Goal: Task Accomplishment & Management: Manage account settings

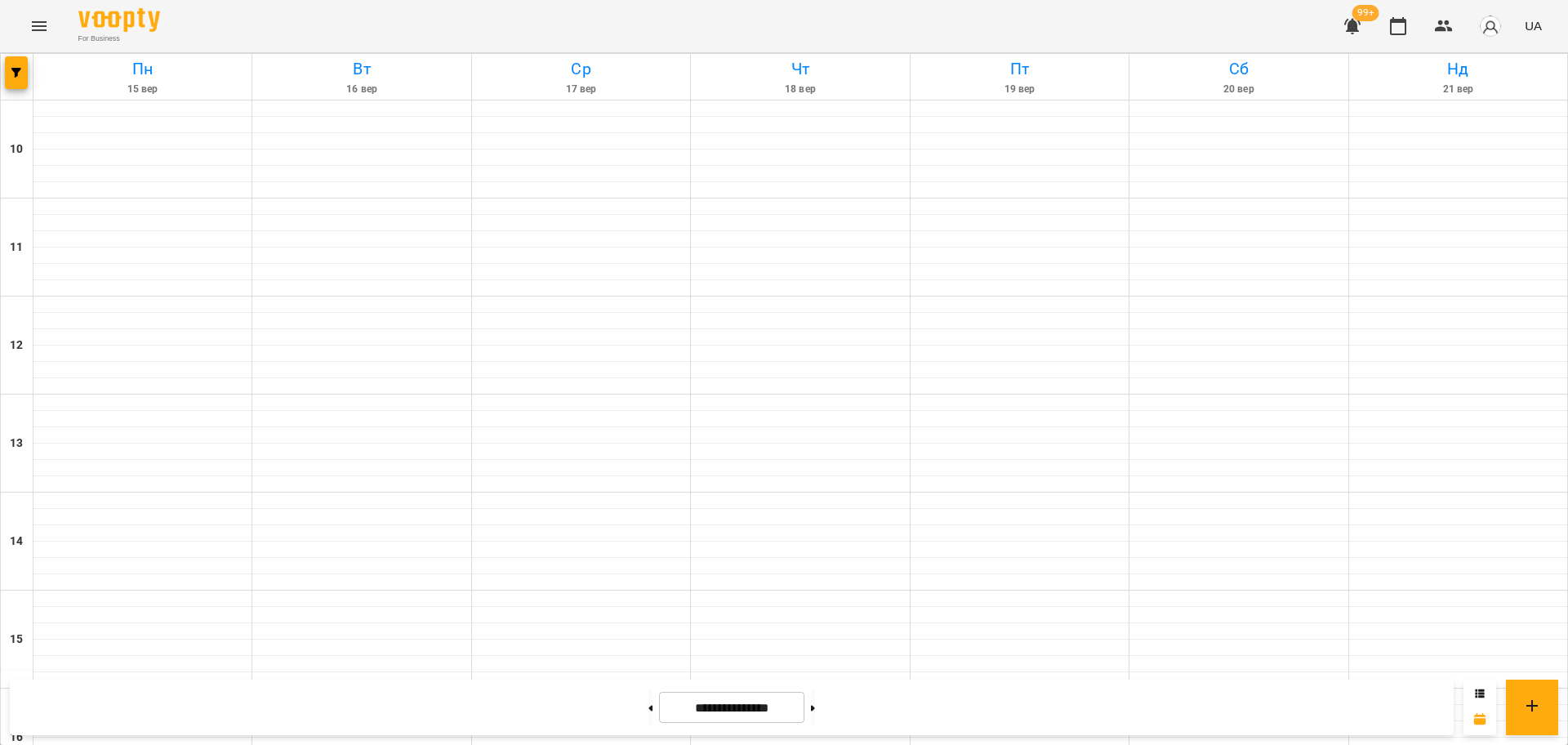
scroll to position [704, 0]
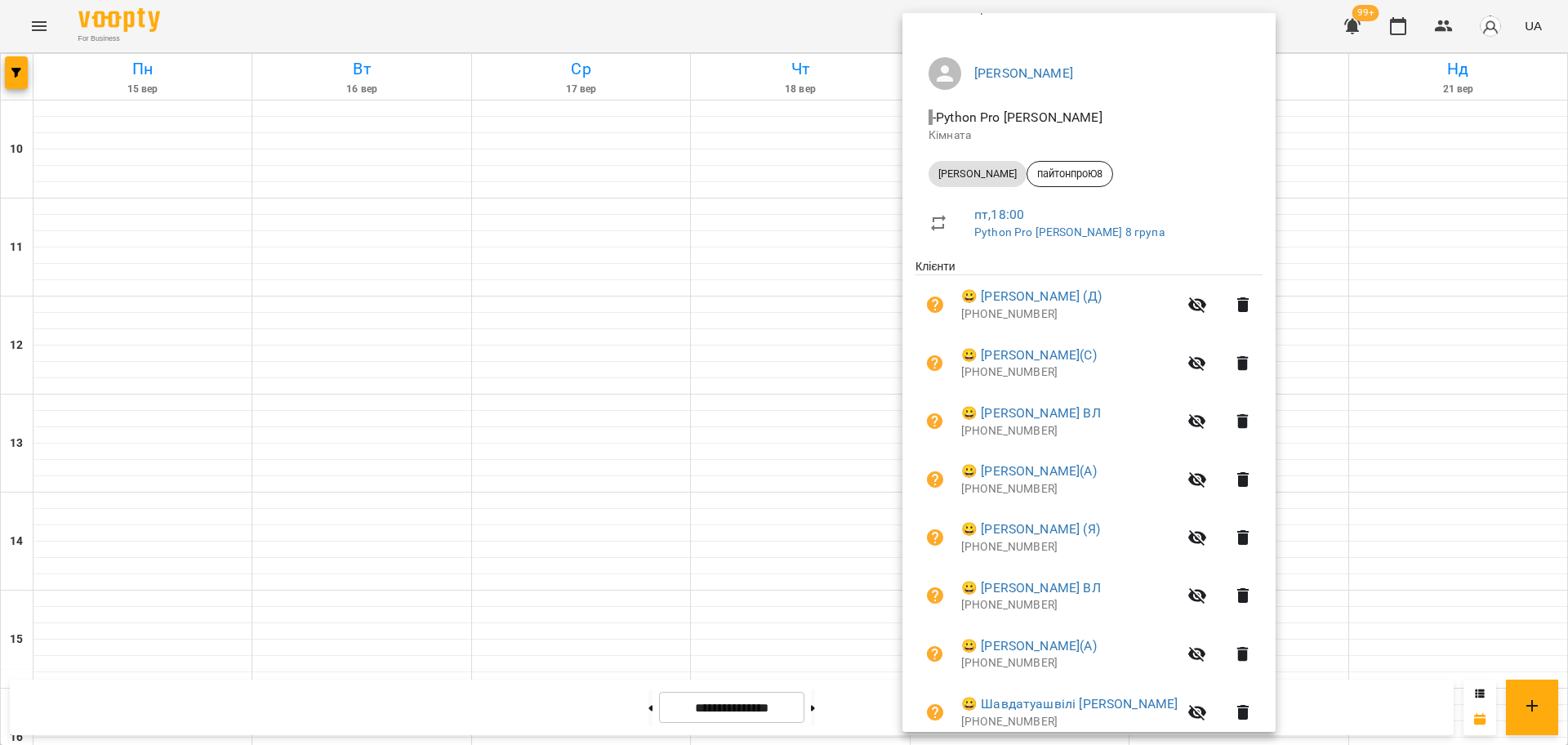
scroll to position [173, 0]
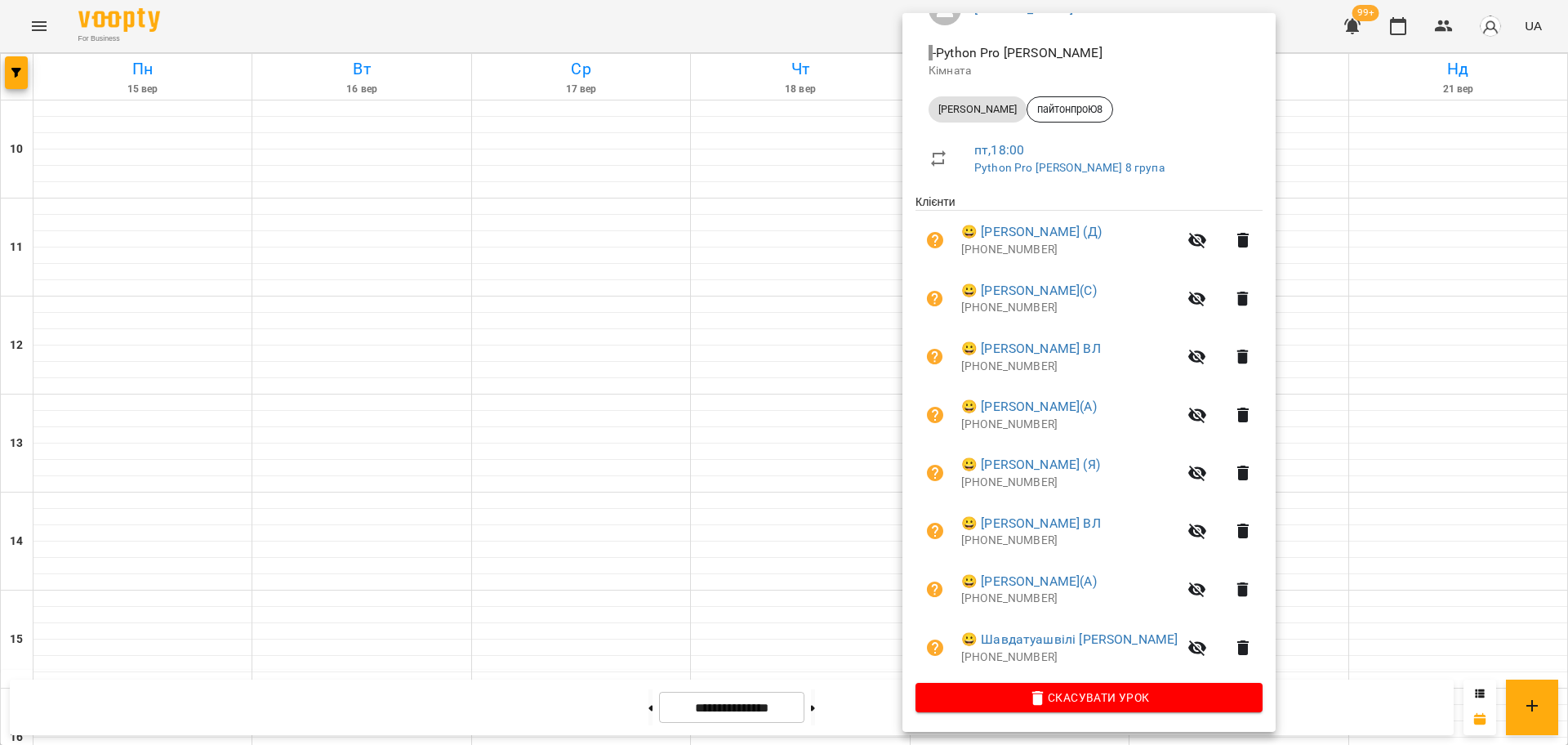
click at [642, 15] on div at bounding box center [784, 372] width 1568 height 745
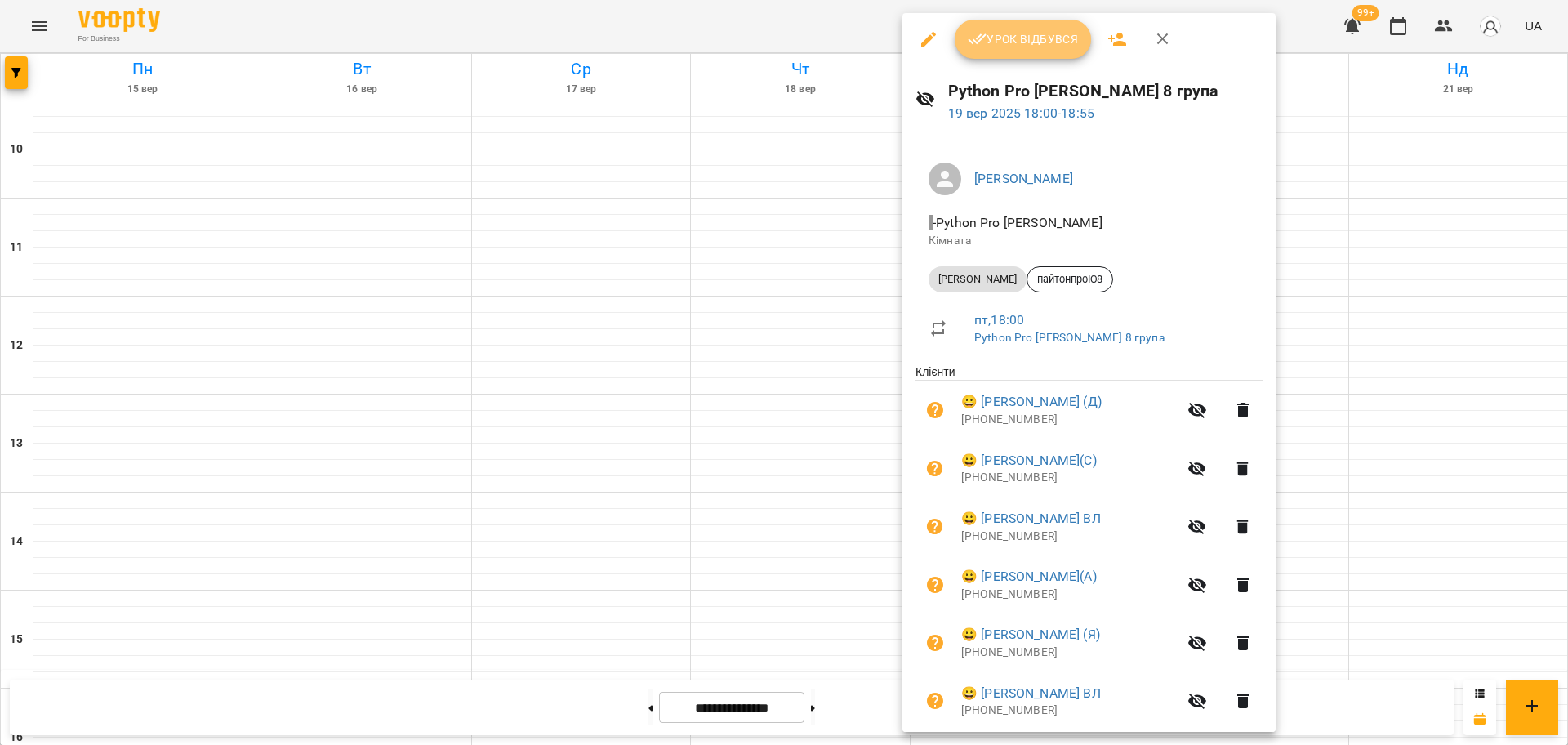
click at [1031, 36] on span "Урок відбувся" at bounding box center [1023, 39] width 111 height 19
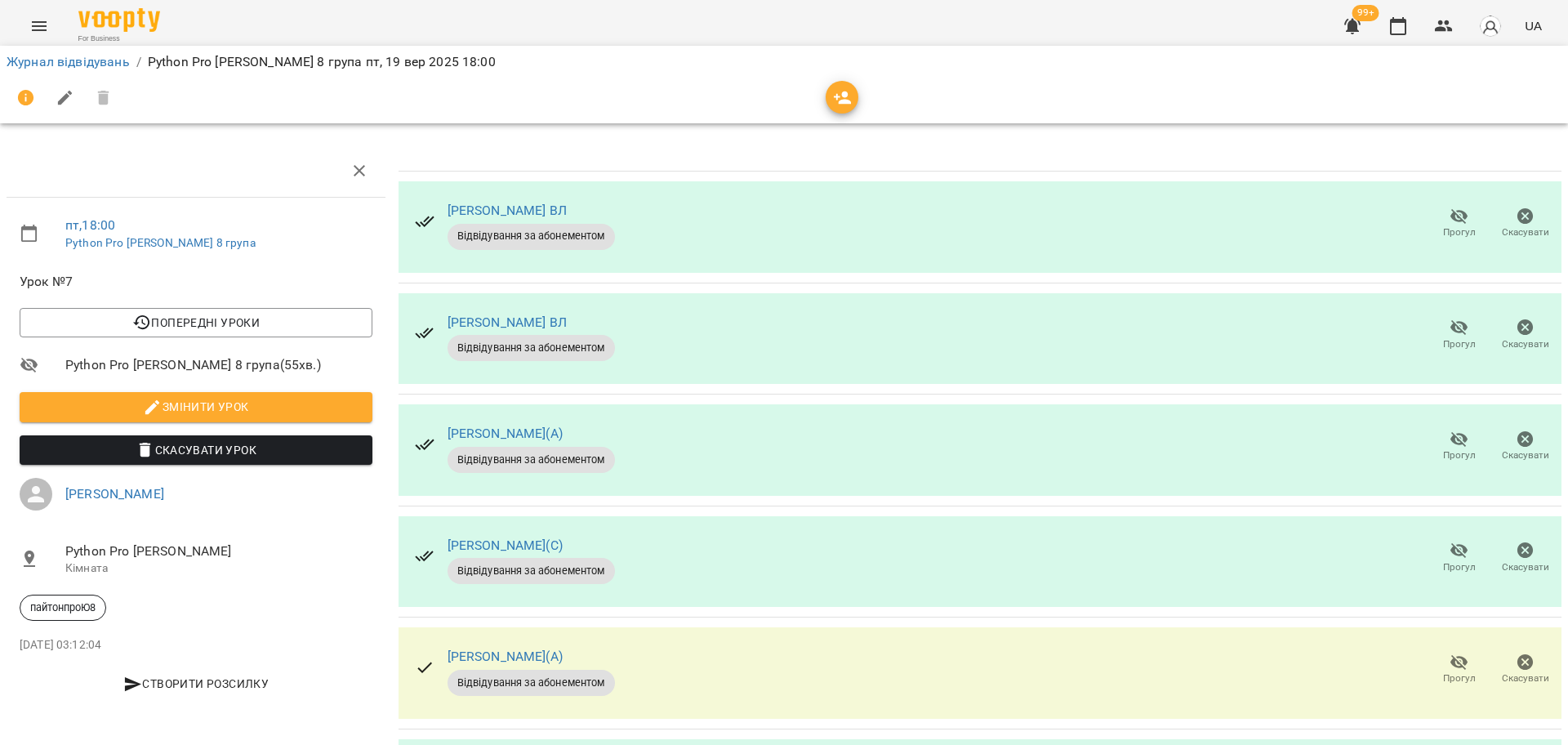
click at [1451, 550] on icon "button" at bounding box center [1459, 551] width 18 height 15
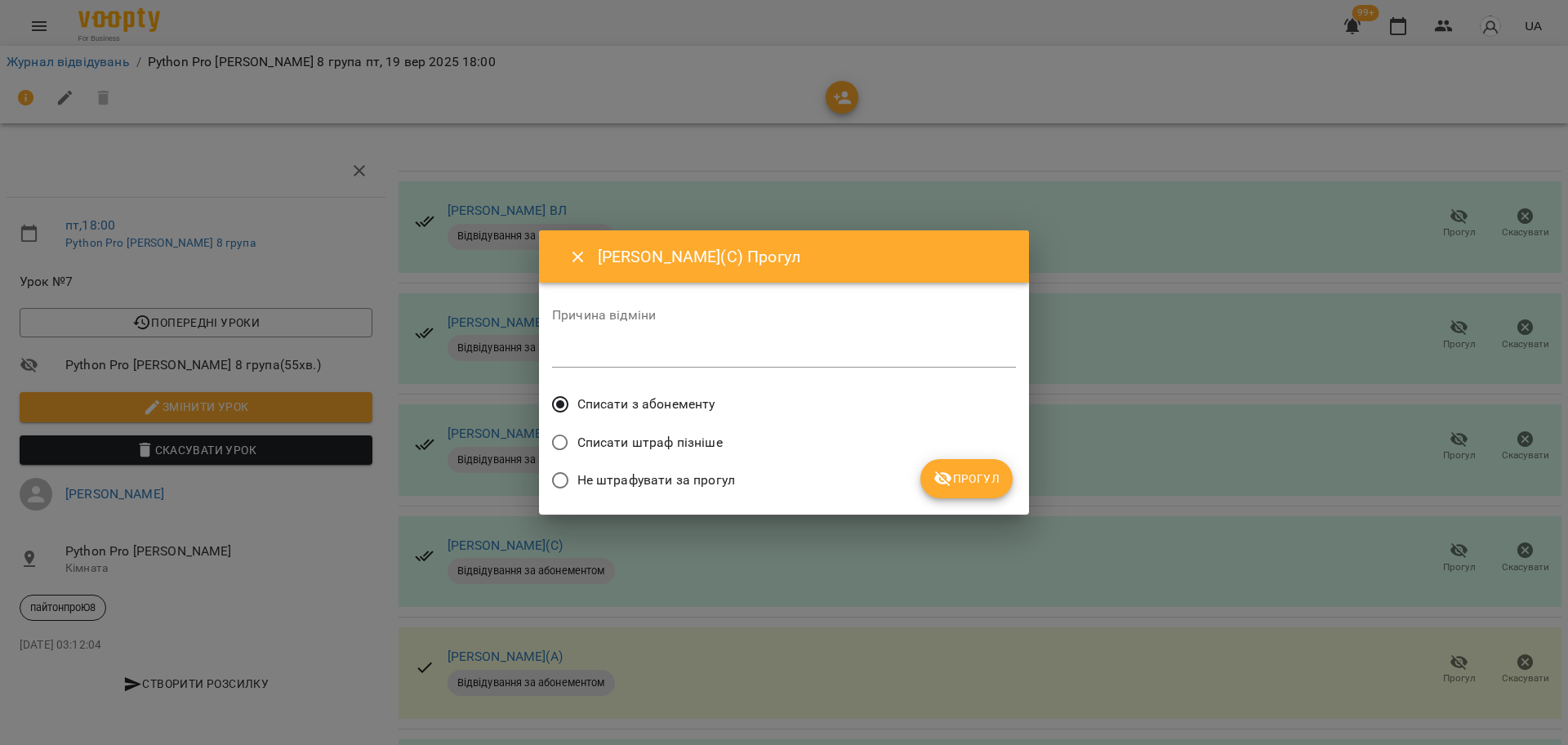
click at [958, 466] on button "Прогул" at bounding box center [967, 478] width 93 height 40
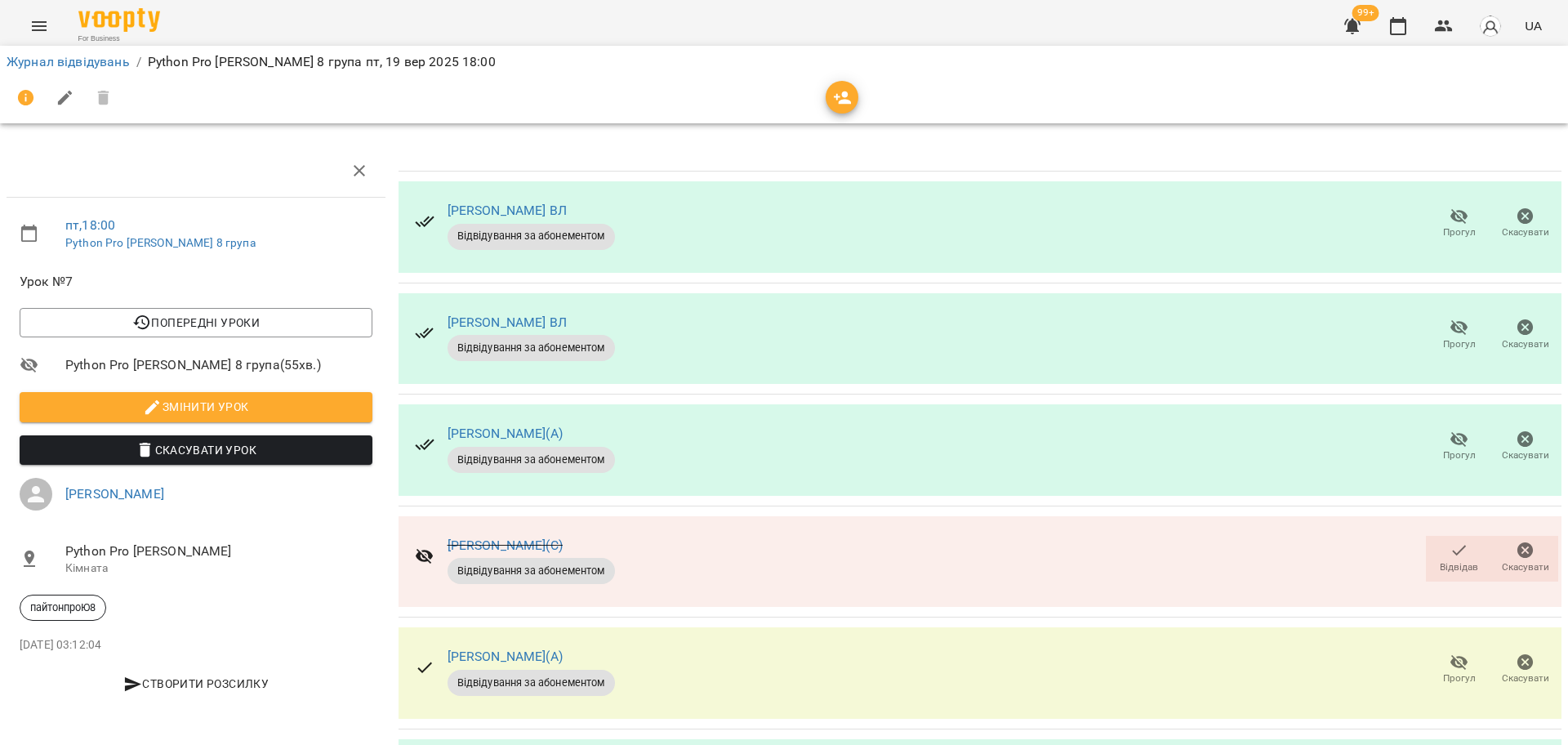
click at [1450, 222] on icon "button" at bounding box center [1459, 216] width 19 height 19
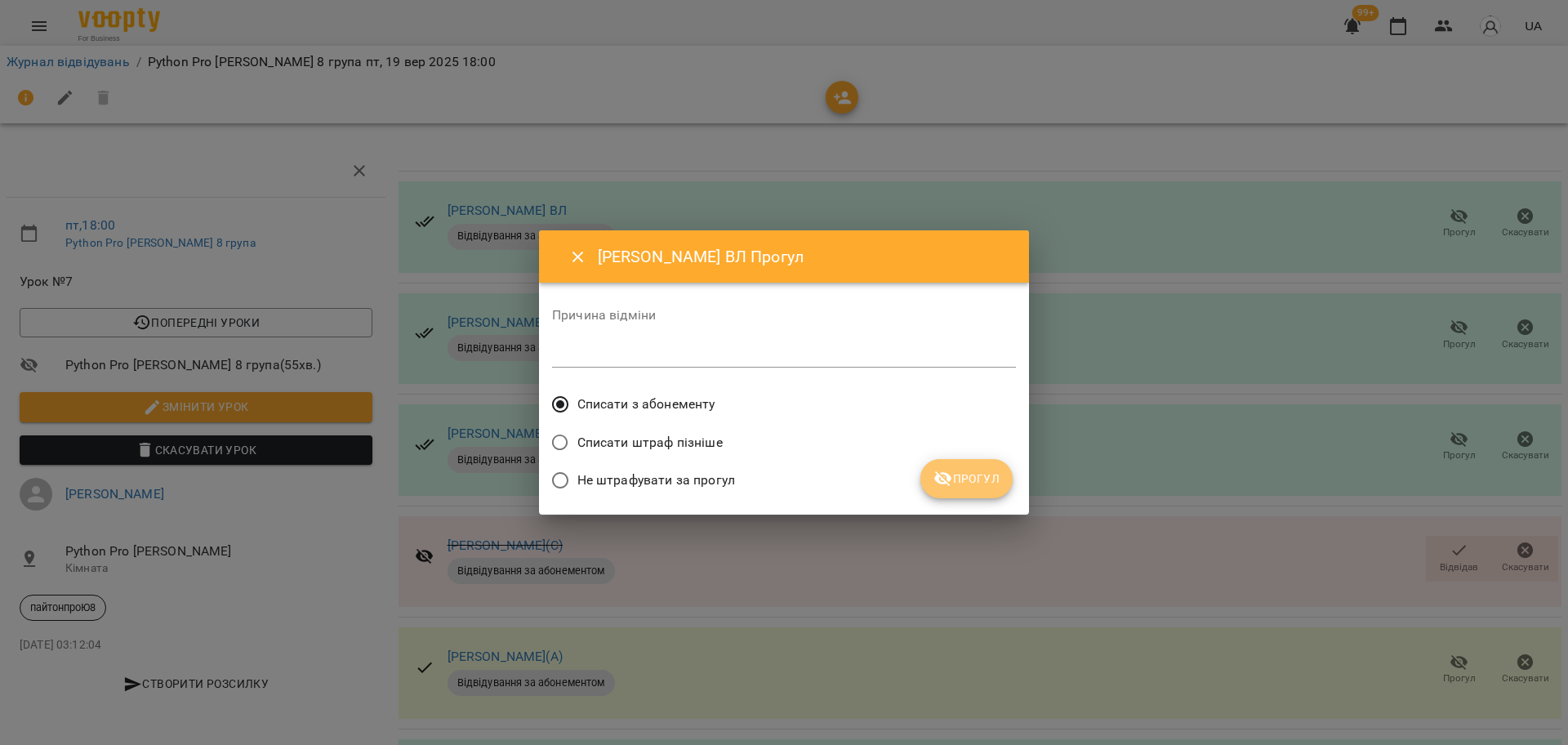
click at [975, 482] on span "Прогул" at bounding box center [966, 478] width 66 height 19
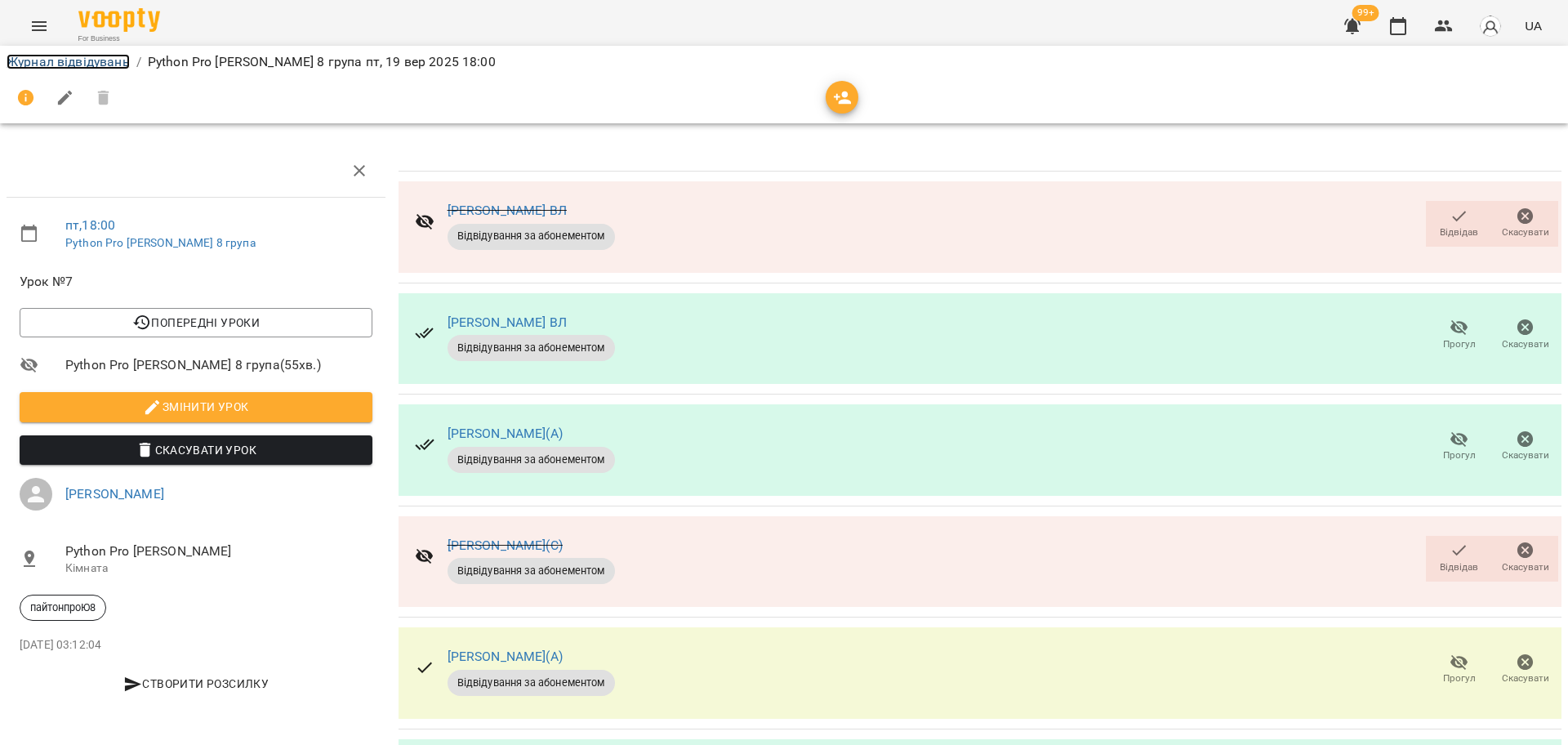
click at [104, 55] on link "Журнал відвідувань" at bounding box center [68, 61] width 124 height 15
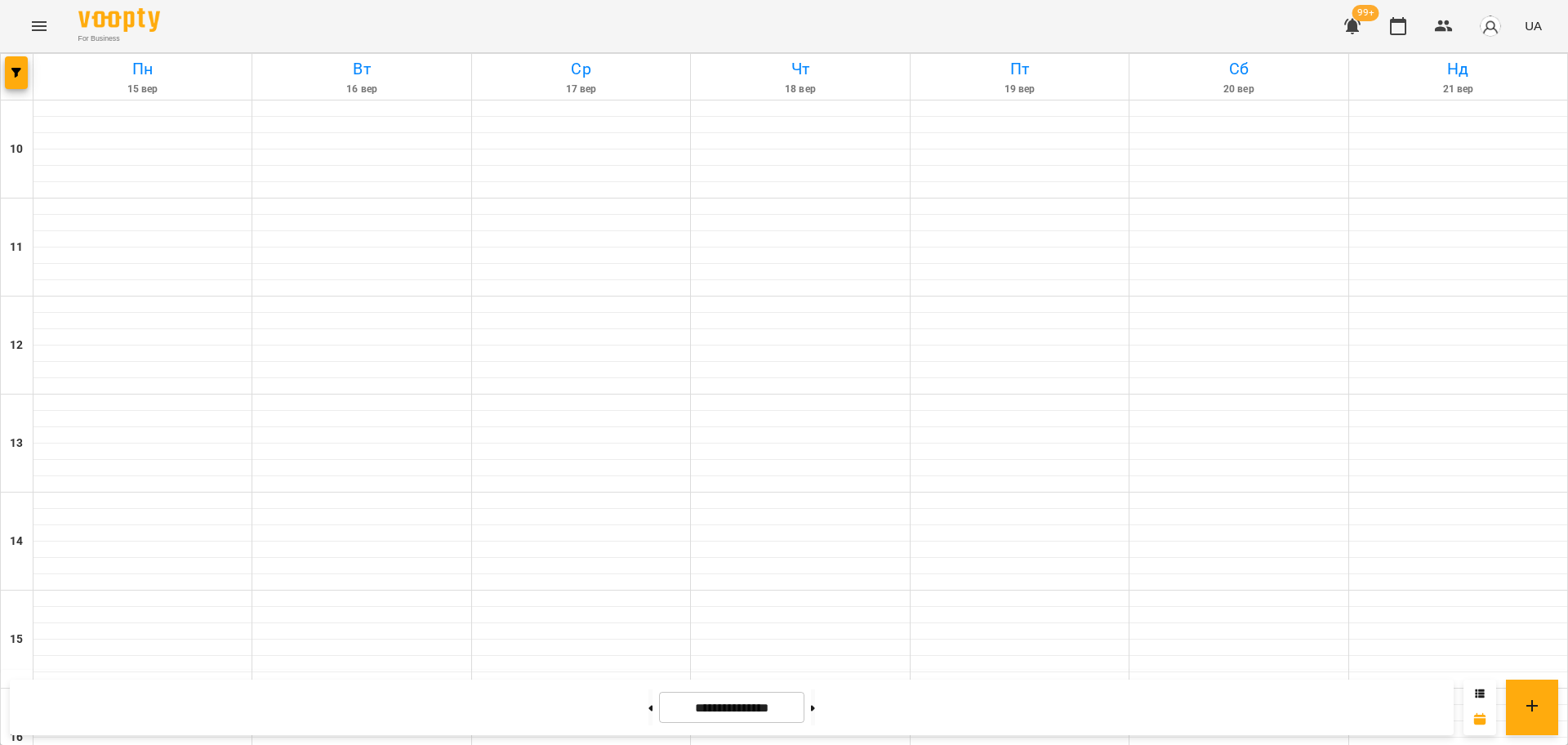
scroll to position [704, 0]
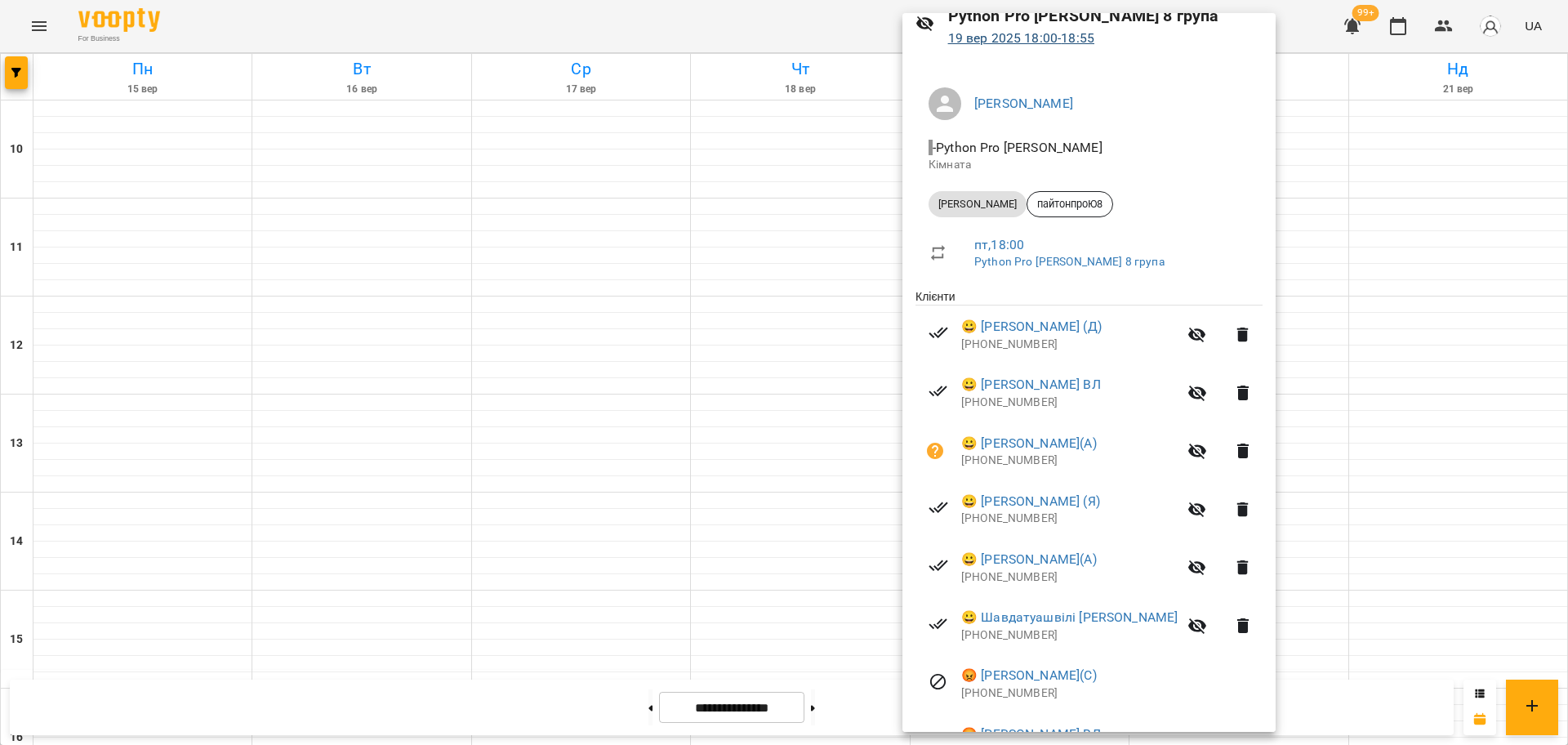
scroll to position [0, 0]
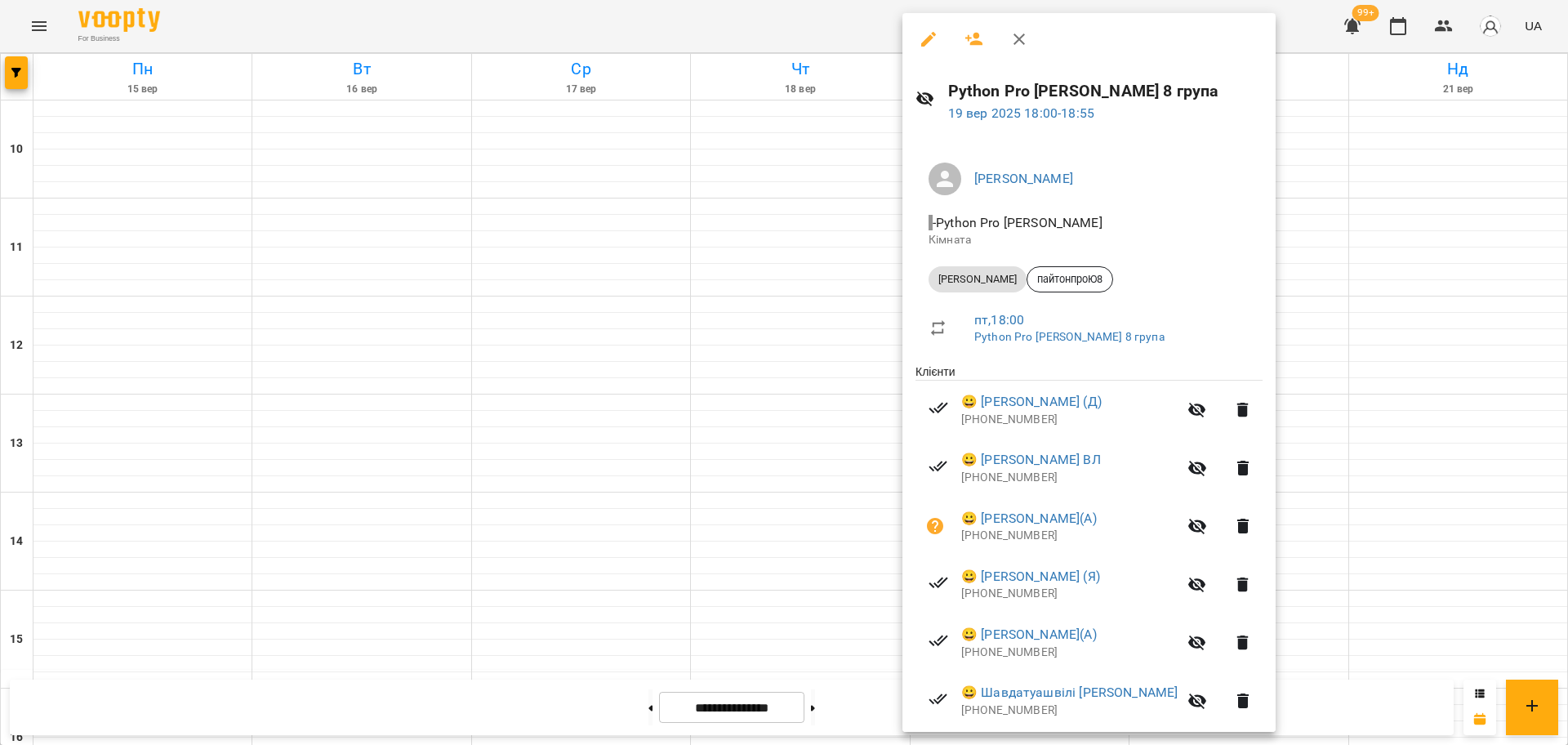
click at [931, 38] on icon "button" at bounding box center [928, 39] width 14 height 14
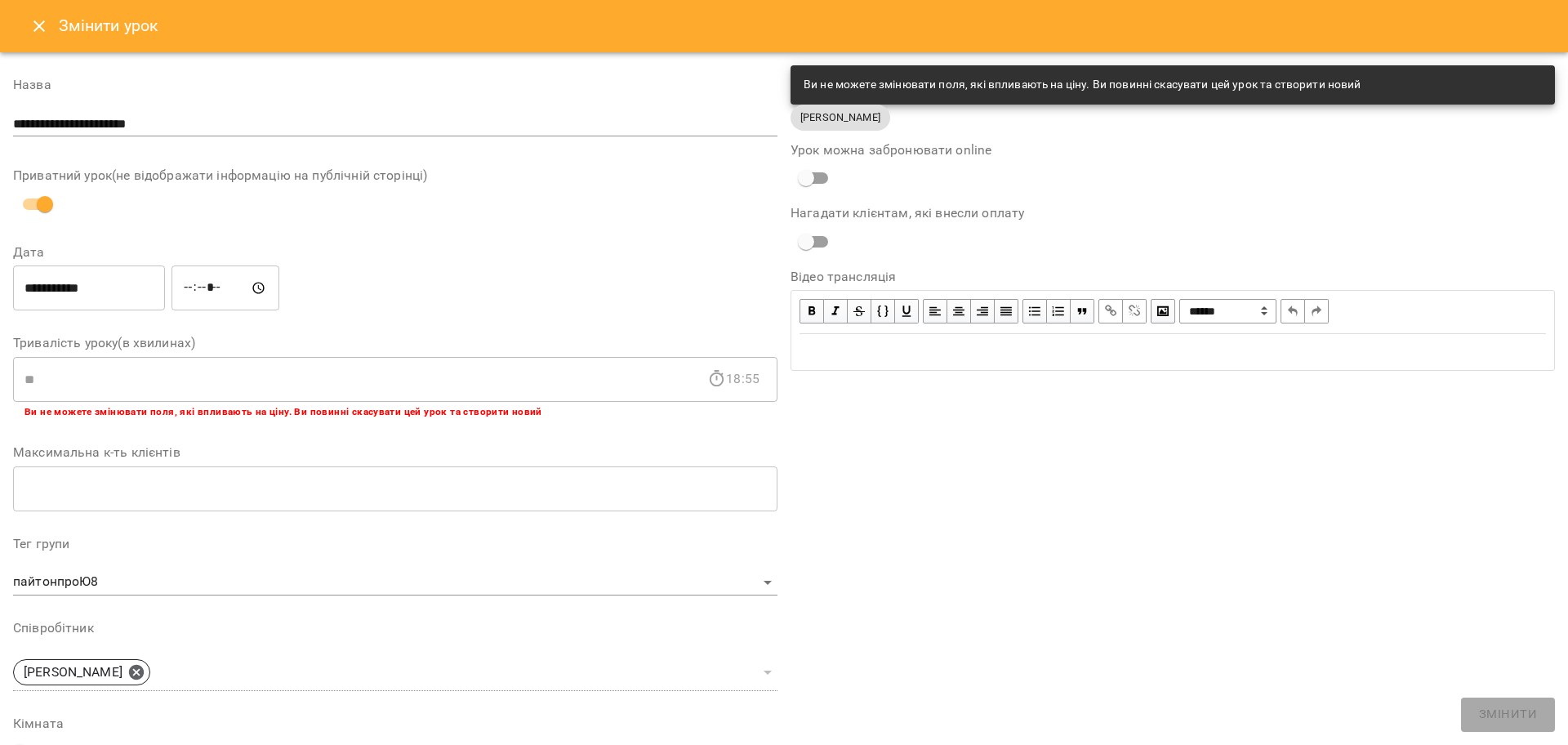
drag, startPoint x: 36, startPoint y: 17, endPoint x: 56, endPoint y: 13, distance: 20.4
click at [36, 18] on icon "Close" at bounding box center [39, 25] width 19 height 19
